Goal: Communication & Community: Ask a question

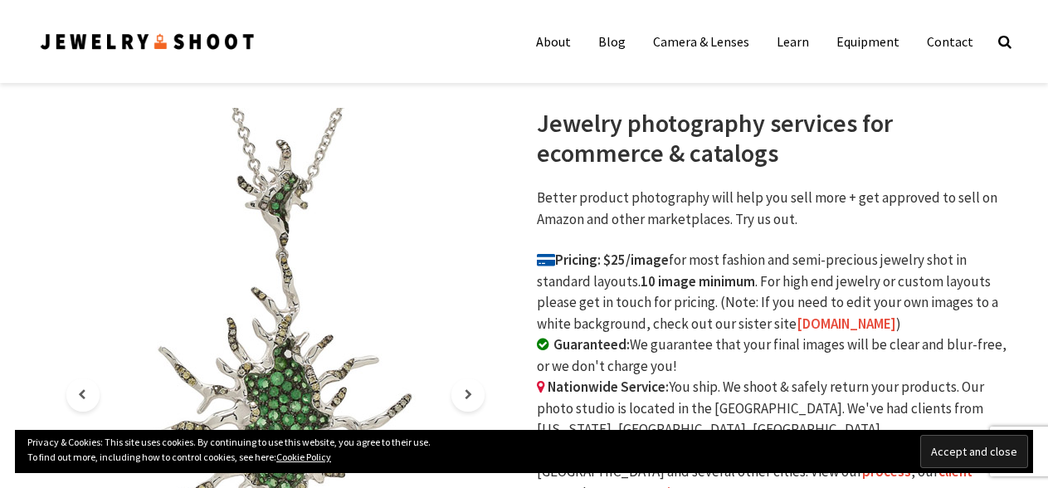
click at [994, 450] on input "Accept and close" at bounding box center [974, 451] width 108 height 33
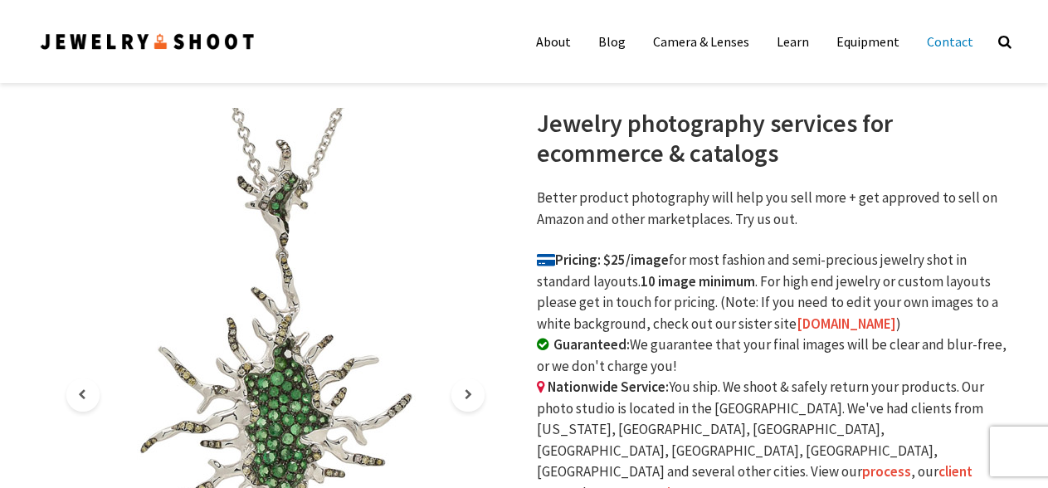
click at [949, 46] on link "Contact" at bounding box center [949, 41] width 71 height 33
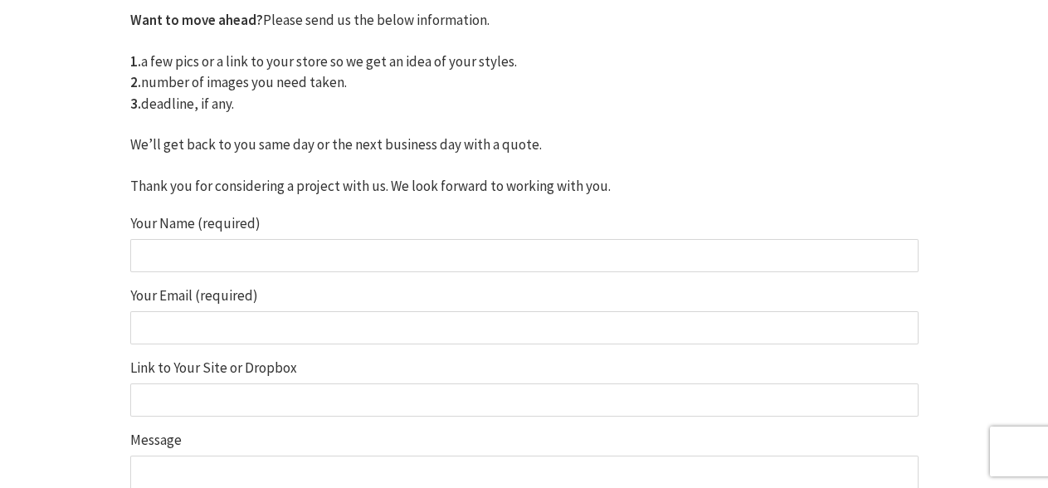
scroll to position [358, 0]
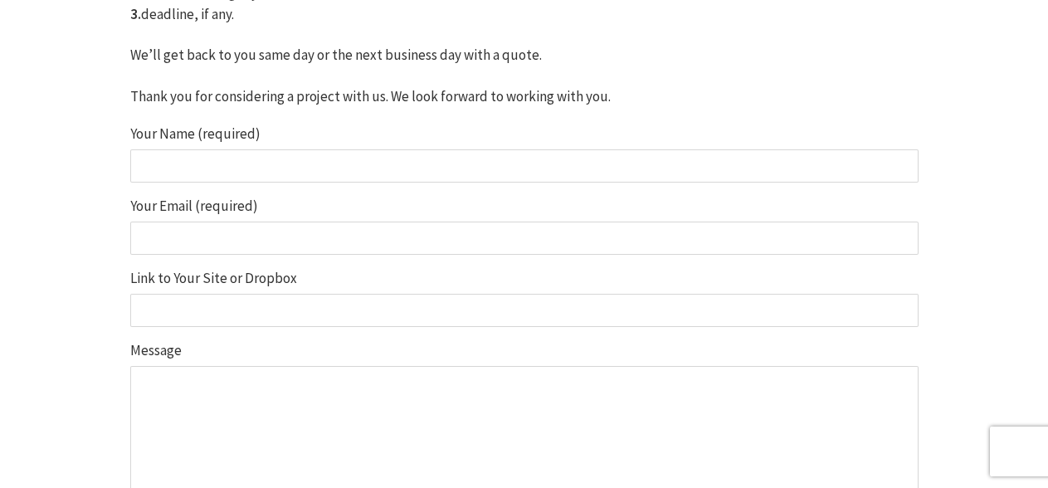
click at [227, 166] on input "Your Name (required)" at bounding box center [524, 165] width 788 height 33
click at [226, 165] on input "Your Name (required)" at bounding box center [524, 165] width 788 height 33
click at [257, 170] on input "Your Name (required)" at bounding box center [524, 165] width 788 height 33
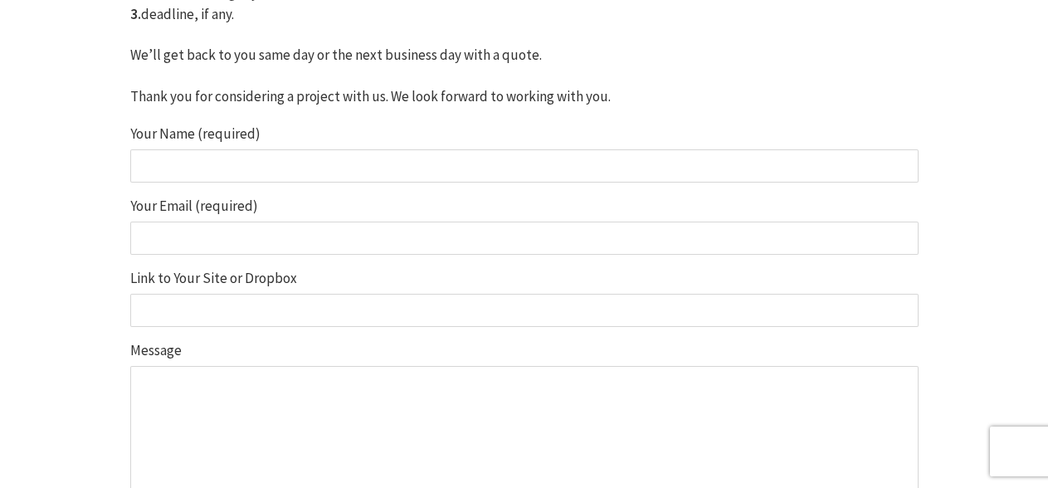
click at [257, 171] on input "Your Name (required)" at bounding box center [524, 165] width 788 height 33
click at [248, 176] on input "Your Name (required)" at bounding box center [524, 165] width 788 height 33
click at [247, 176] on input "Your Name (required)" at bounding box center [524, 165] width 788 height 33
click at [256, 363] on label "Message" at bounding box center [524, 438] width 788 height 191
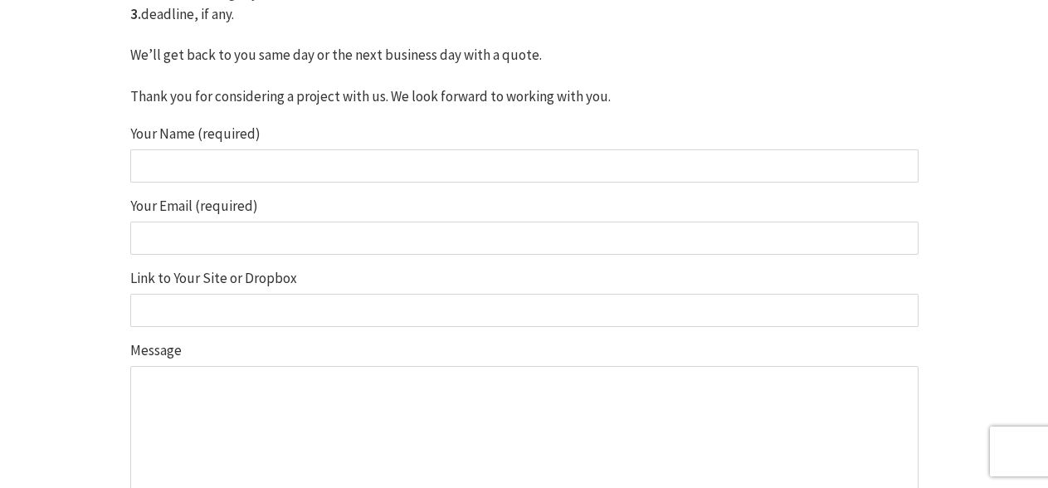
click at [256, 366] on textarea "Message" at bounding box center [524, 449] width 788 height 166
paste textarea "Hello! We’re hoping to book your photography services for a Wedding ceremony on…"
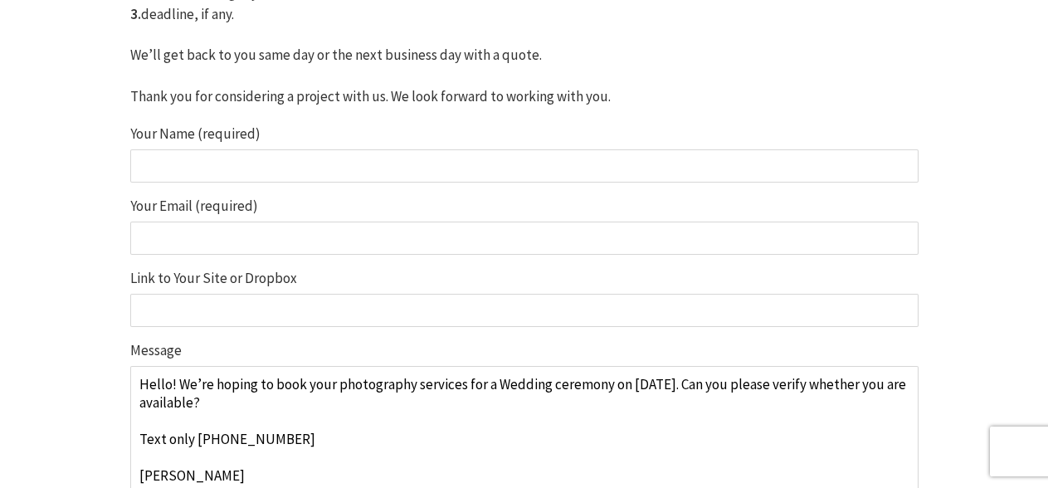
scroll to position [373, 0]
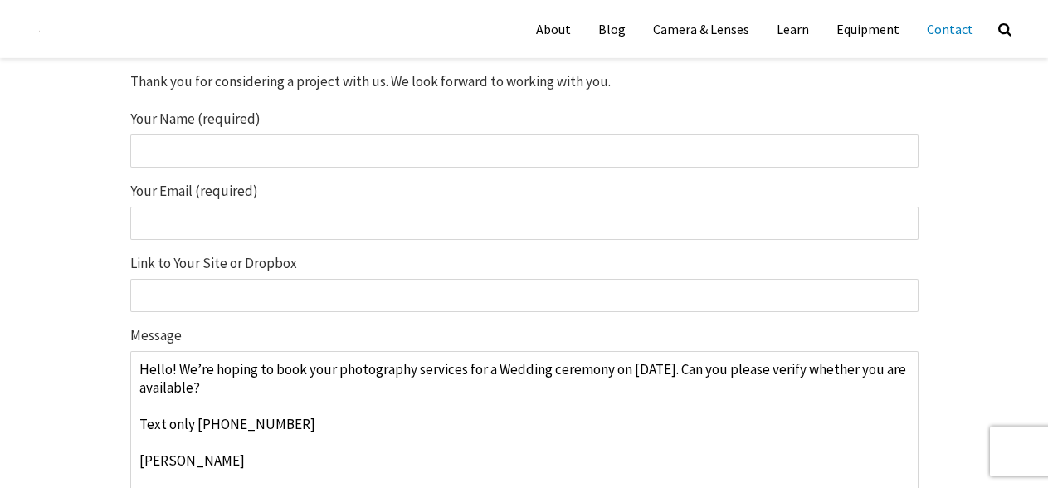
click at [170, 477] on textarea "Hello! We’re hoping to book your photography services for a Wedding ceremony on…" at bounding box center [524, 434] width 788 height 166
click at [167, 477] on textarea "Hello! We’re hoping to book your photography services for a Wedding ceremony on…" at bounding box center [524, 434] width 788 height 166
type textarea "Hello! We’re hoping to book your photography services for a Wedding ceremony on…"
click at [187, 154] on input "Your Name (required)" at bounding box center [524, 150] width 788 height 33
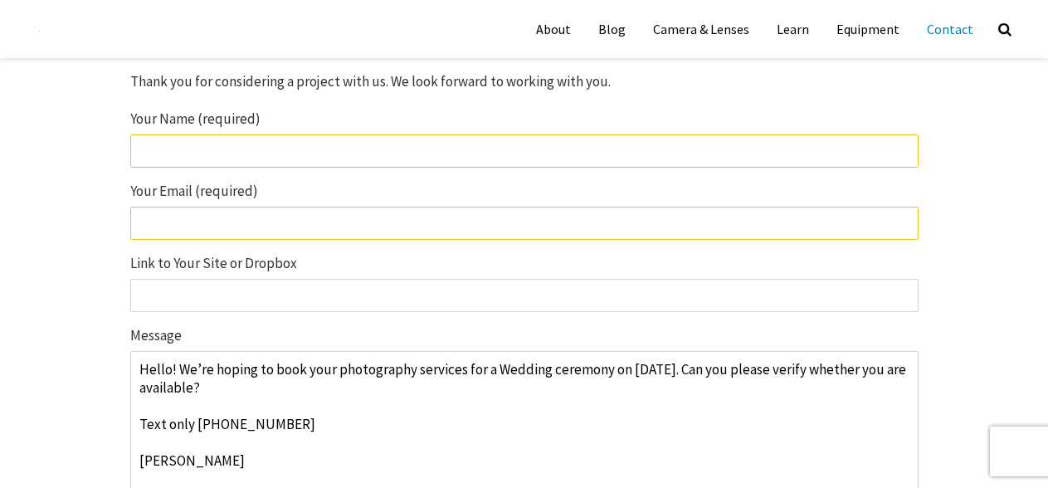
paste input "David"
type input "David"
click at [204, 224] on input "Your Email (required) The field is required." at bounding box center [524, 223] width 788 height 33
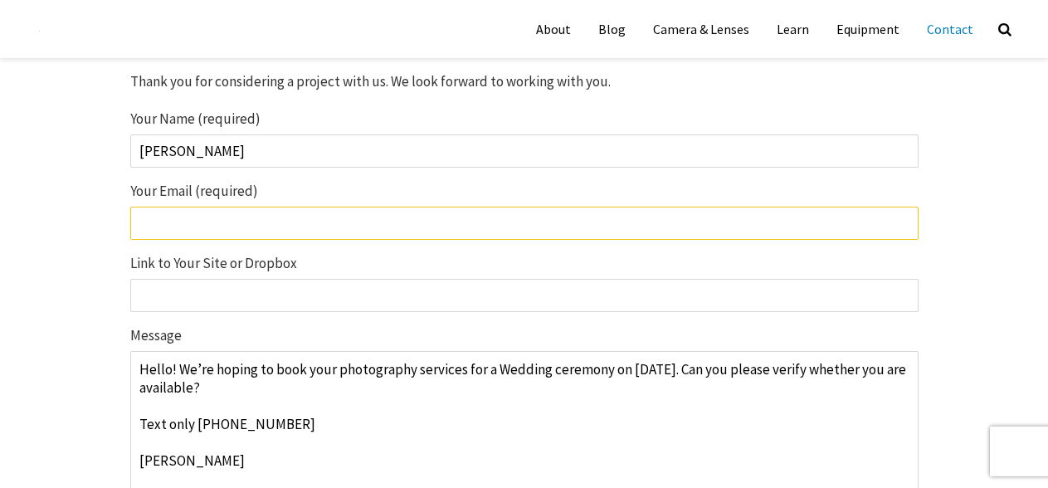
click at [204, 224] on input "Your Email (required) The field is required." at bounding box center [524, 223] width 788 height 33
click at [201, 228] on input "Your Email (required) The field is required." at bounding box center [524, 223] width 788 height 33
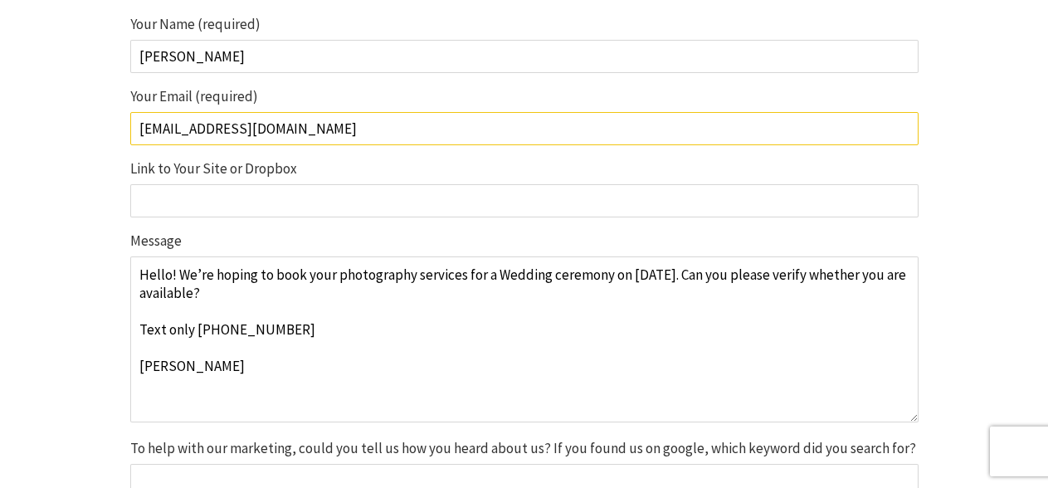
scroll to position [553, 0]
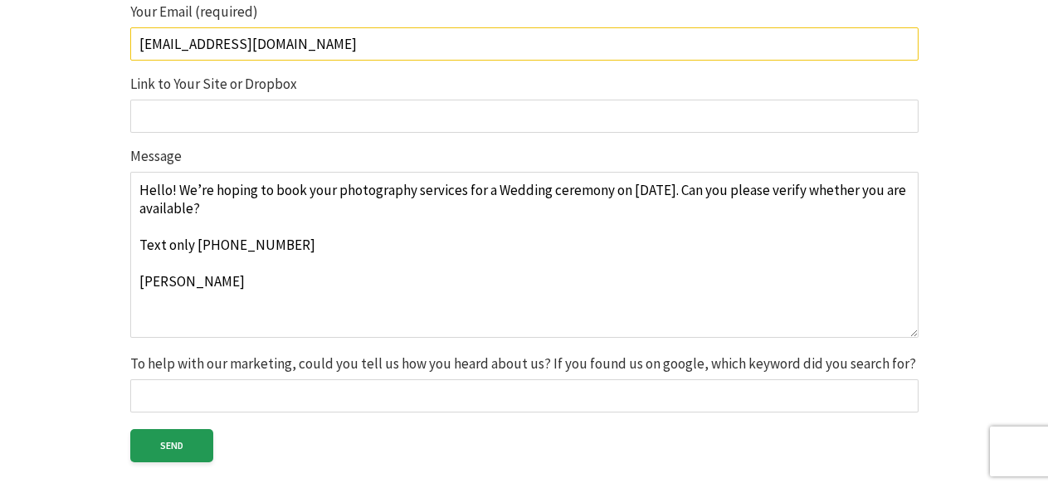
type input "davidcheekrealtor@gmail.com"
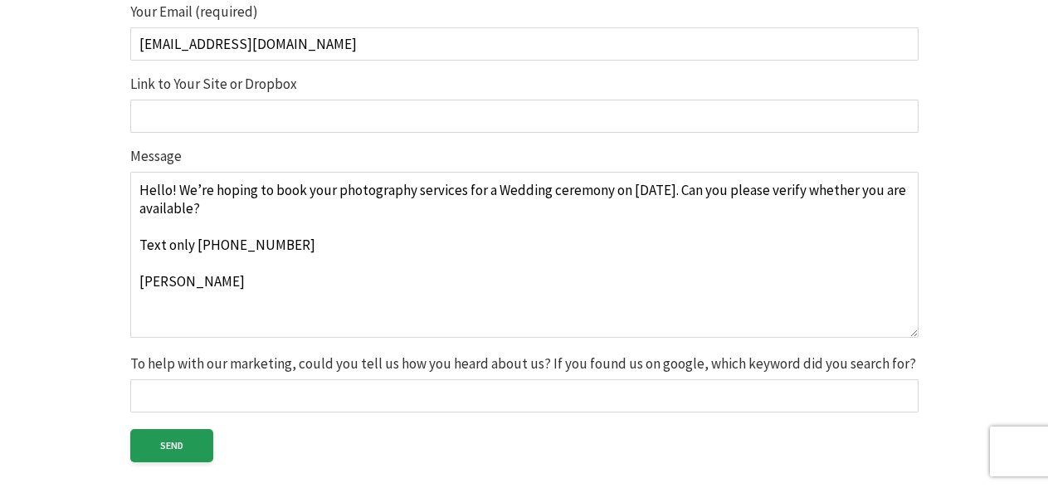
click at [200, 388] on input "To help with our marketing, could you tell us how you heard about us? If you fo…" at bounding box center [524, 395] width 788 height 33
click at [200, 389] on input "To help with our marketing, could you tell us how you heard about us? If you fo…" at bounding box center [524, 395] width 788 height 33
type input "Google"
click at [176, 434] on input "Send" at bounding box center [171, 445] width 83 height 33
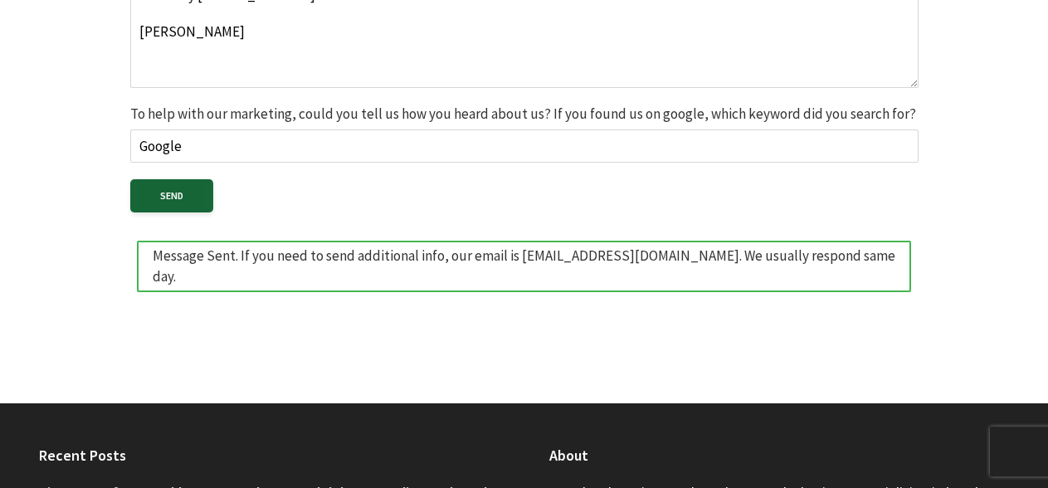
scroll to position [806, 0]
